Goal: Find specific page/section: Find specific page/section

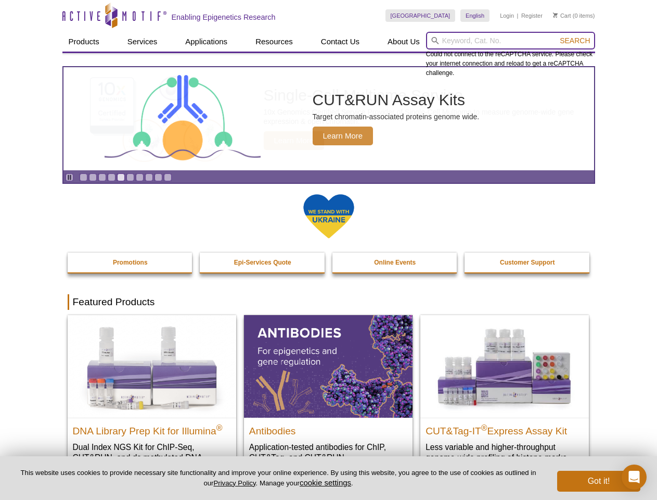
click at [511, 41] on input "search" at bounding box center [510, 41] width 169 height 18
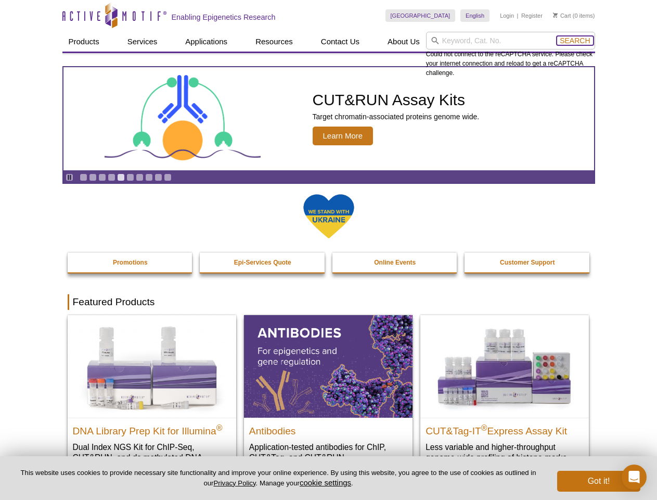
click at [575, 41] on span "Search" at bounding box center [575, 40] width 30 height 8
click at [69, 177] on icon "Pause" at bounding box center [69, 177] width 7 height 7
click at [83, 177] on link "Go to slide 1" at bounding box center [84, 177] width 8 height 8
click at [93, 177] on link "Go to slide 2" at bounding box center [93, 177] width 8 height 8
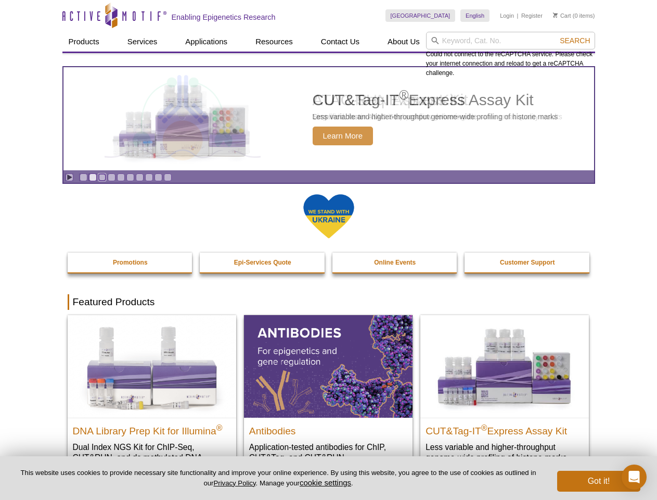
click at [102, 177] on link "Go to slide 3" at bounding box center [102, 177] width 8 height 8
click at [111, 177] on link "Go to slide 4" at bounding box center [112, 177] width 8 height 8
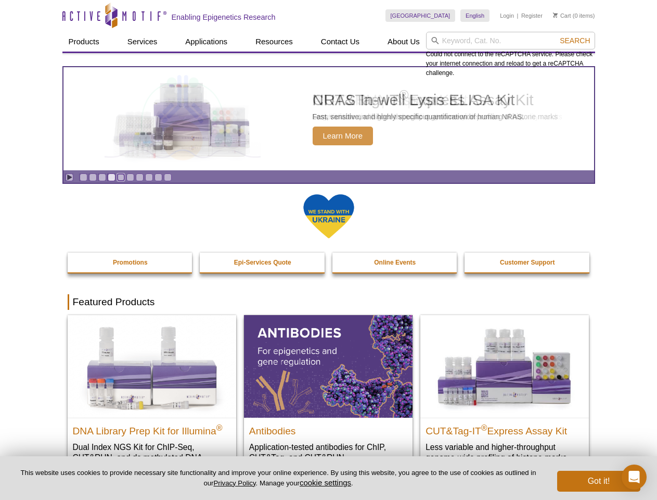
click at [121, 177] on link "Go to slide 5" at bounding box center [121, 177] width 8 height 8
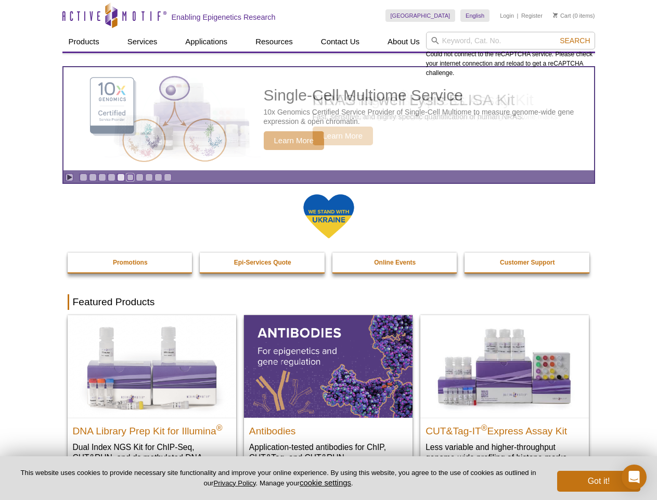
click at [130, 177] on link "Go to slide 6" at bounding box center [130, 177] width 8 height 8
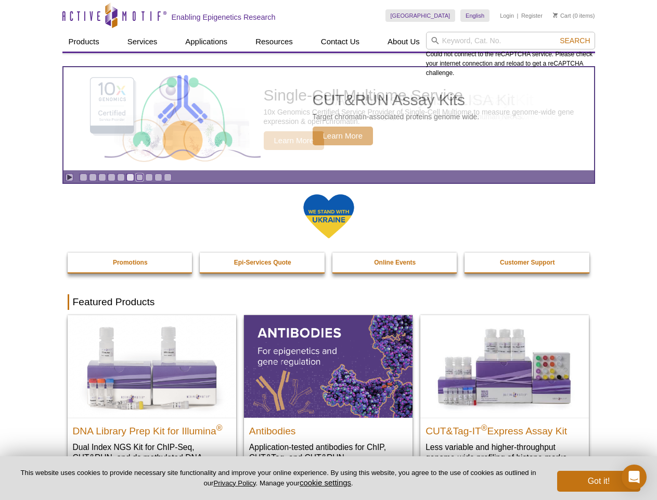
click at [139, 177] on link "Go to slide 7" at bounding box center [140, 177] width 8 height 8
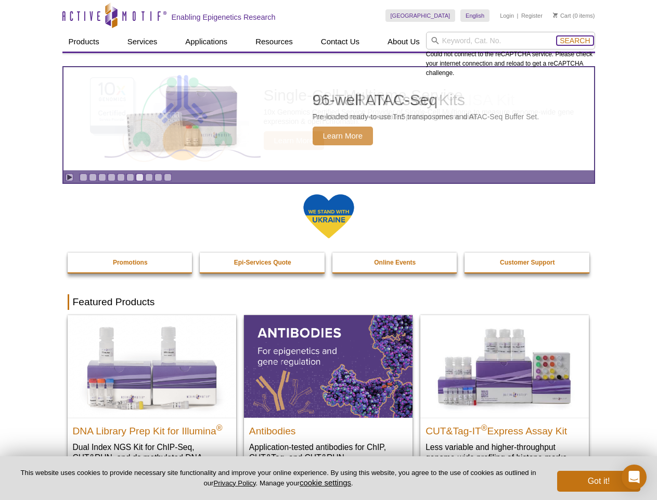
click at [575, 41] on span "Search" at bounding box center [575, 40] width 30 height 8
